Goal: Information Seeking & Learning: Learn about a topic

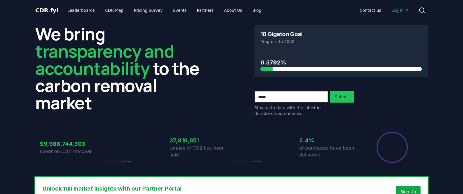
scroll to position [542, 0]
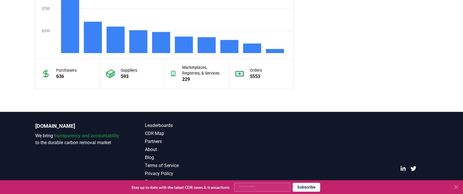
click at [134, 74] on p "593" at bounding box center [129, 76] width 16 height 7
click at [119, 74] on div "Suppliers 593" at bounding box center [132, 74] width 65 height 30
click at [133, 79] on div "Suppliers 593" at bounding box center [132, 74] width 65 height 30
click at [127, 71] on p "Suppliers" at bounding box center [129, 70] width 16 height 6
click at [123, 80] on div "Suppliers 593" at bounding box center [132, 74] width 65 height 30
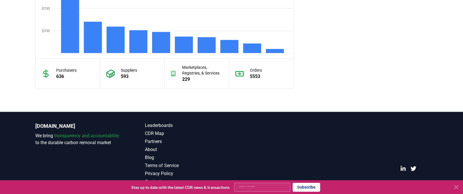
click at [130, 63] on div "Suppliers 593" at bounding box center [132, 74] width 65 height 30
click at [129, 76] on p "593" at bounding box center [129, 76] width 16 height 7
click at [129, 69] on p "Suppliers" at bounding box center [129, 70] width 16 height 6
drag, startPoint x: 130, startPoint y: 79, endPoint x: 141, endPoint y: 80, distance: 11.5
click at [130, 79] on div "Suppliers 593" at bounding box center [132, 74] width 65 height 30
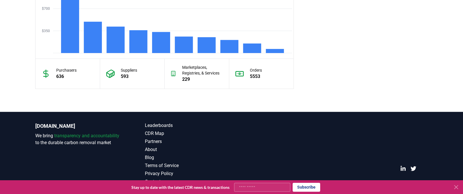
drag, startPoint x: 200, startPoint y: 71, endPoint x: 205, endPoint y: 76, distance: 7.1
click at [200, 71] on p "Marketplaces, Registries, & Services" at bounding box center [202, 70] width 41 height 11
click at [267, 79] on div "Orders 5553" at bounding box center [261, 74] width 65 height 30
click at [53, 77] on div "Purchasers 636" at bounding box center [68, 74] width 65 height 30
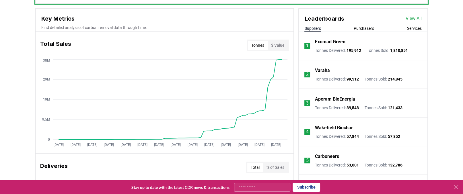
scroll to position [201, 0]
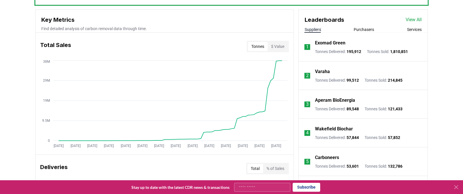
click at [414, 19] on link "View All" at bounding box center [414, 19] width 16 height 7
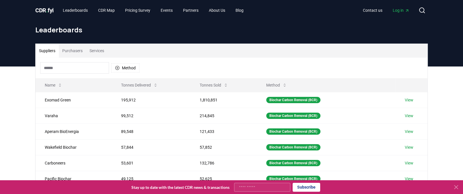
click at [77, 50] on button "Purchasers" at bounding box center [72, 51] width 27 height 14
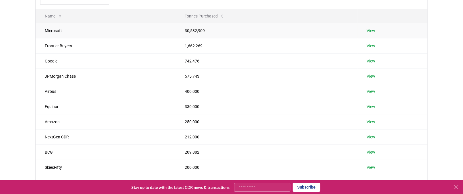
scroll to position [126, 0]
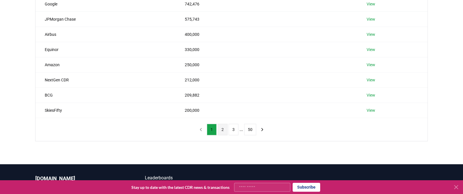
click at [221, 129] on button "2" at bounding box center [223, 129] width 10 height 11
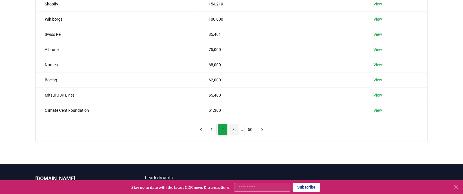
click at [229, 129] on button "3" at bounding box center [234, 129] width 10 height 11
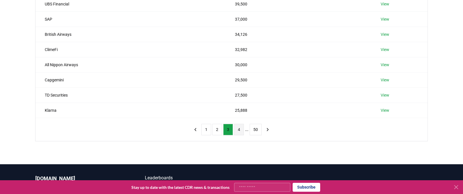
click at [238, 130] on button "4" at bounding box center [239, 129] width 10 height 11
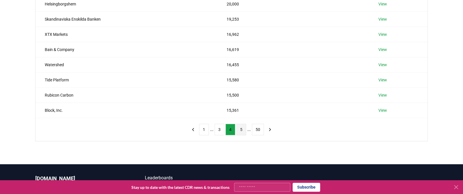
click at [240, 130] on button "5" at bounding box center [241, 129] width 10 height 11
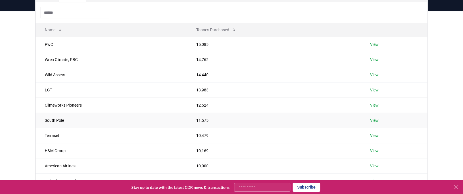
scroll to position [57, 0]
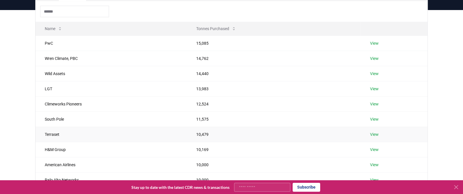
click at [376, 133] on link "View" at bounding box center [374, 135] width 9 height 6
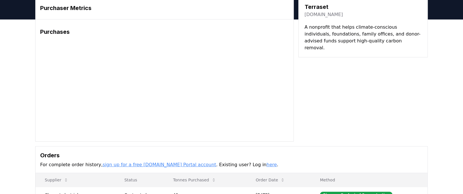
scroll to position [119, 0]
